Goal: Find specific page/section: Find specific page/section

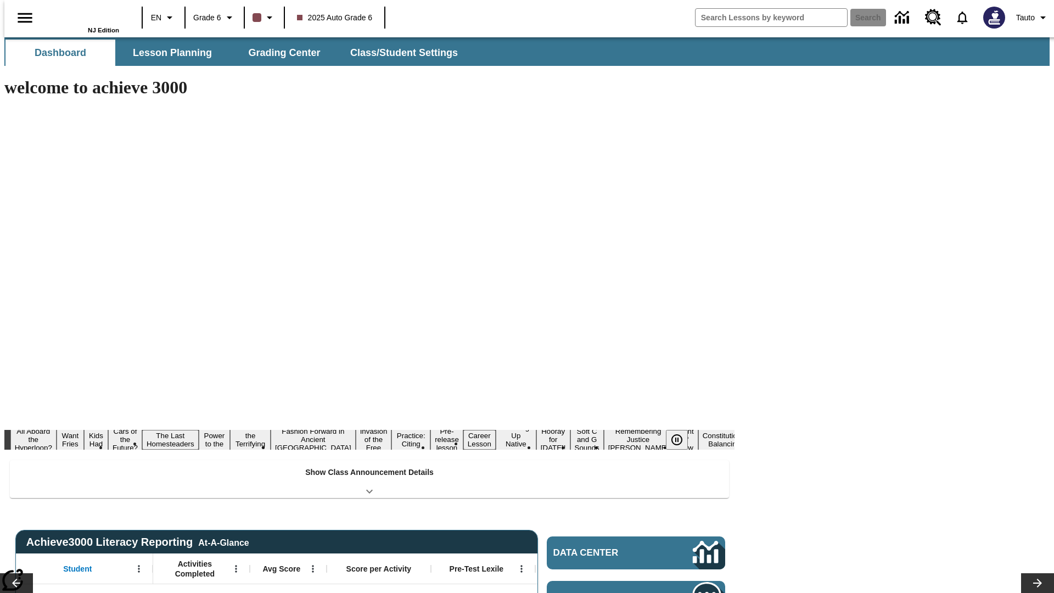
type input "-1"
click at [211, 18] on span "Grade 6" at bounding box center [207, 18] width 28 height 12
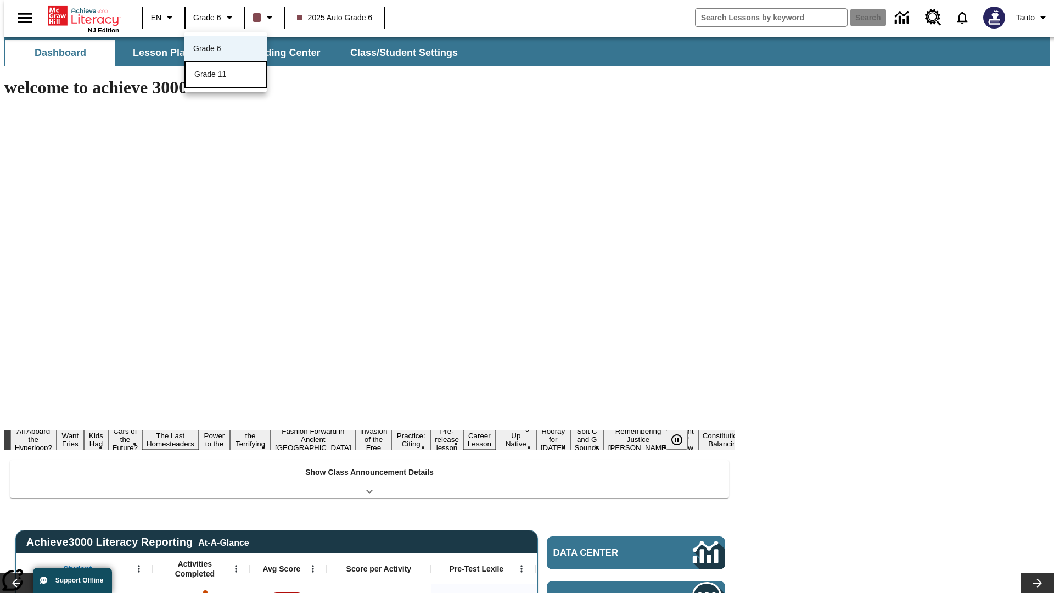
click at [226, 75] on span "Grade 11" at bounding box center [210, 74] width 32 height 9
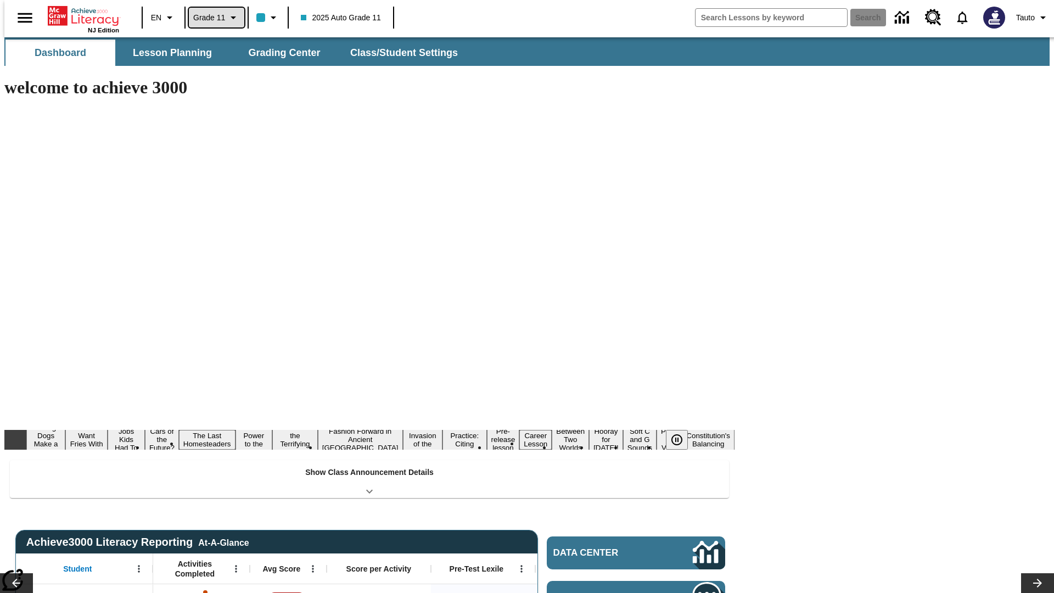
click at [213, 18] on span "Grade 11" at bounding box center [209, 18] width 32 height 12
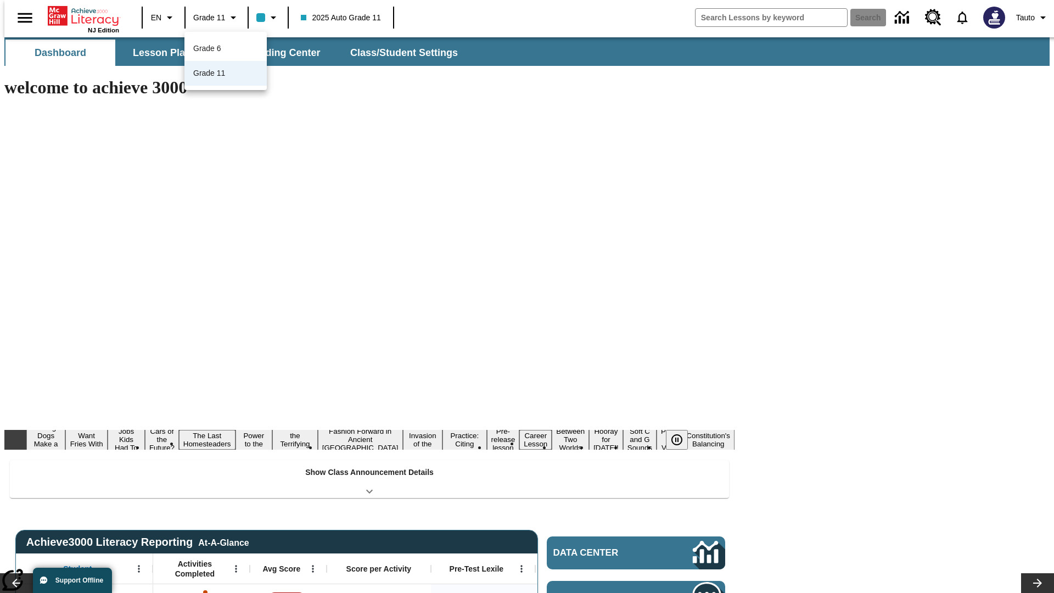
click at [527, 297] on div at bounding box center [527, 296] width 1054 height 593
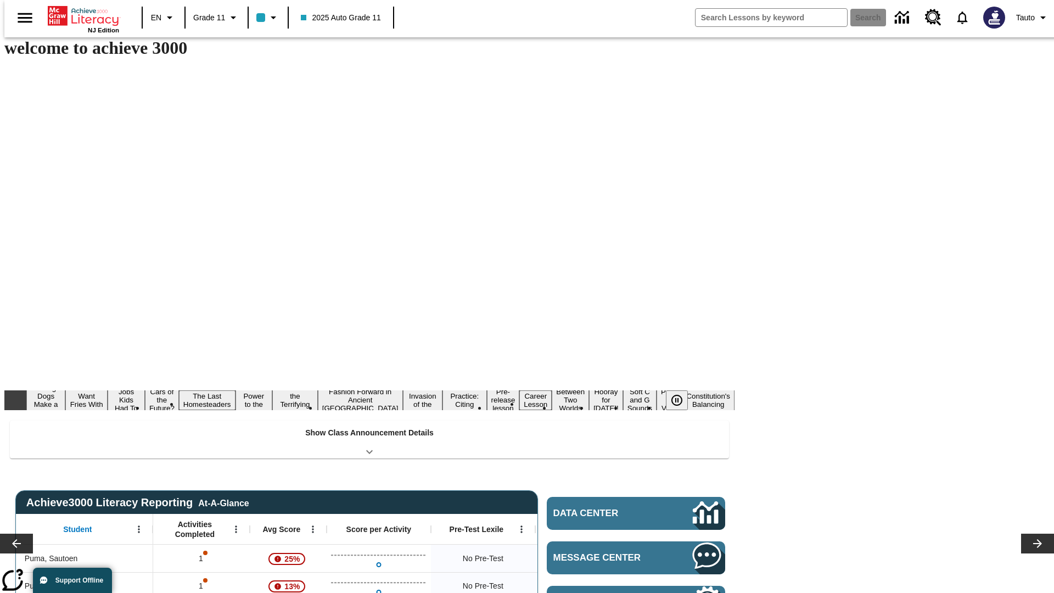
click at [168, 26] on button "Lesson Planning" at bounding box center [173, 13] width 110 height 26
